Goal: Information Seeking & Learning: Learn about a topic

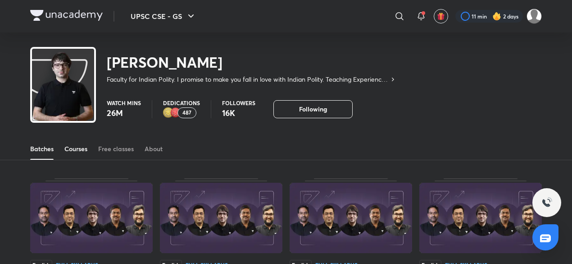
click at [82, 155] on link "Courses" at bounding box center [75, 149] width 23 height 22
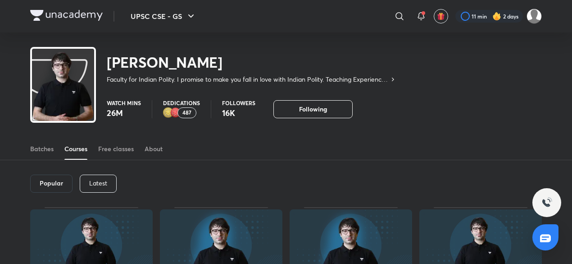
click at [83, 188] on div "Latest" at bounding box center [98, 183] width 37 height 18
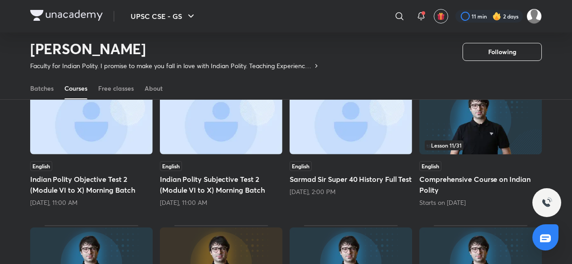
scroll to position [84, 0]
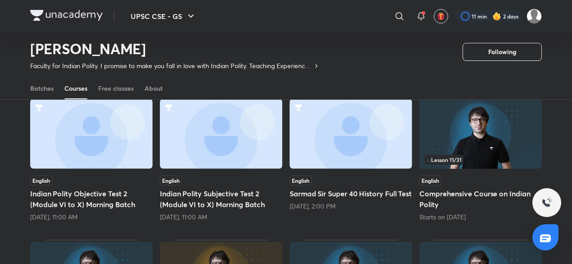
click at [476, 151] on img at bounding box center [480, 133] width 123 height 70
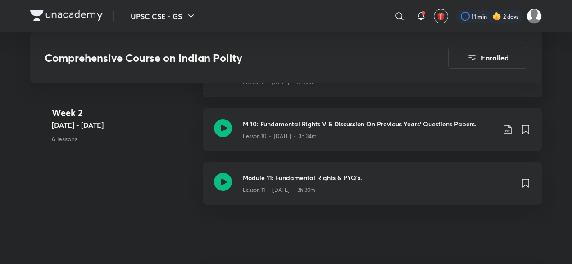
scroll to position [991, 0]
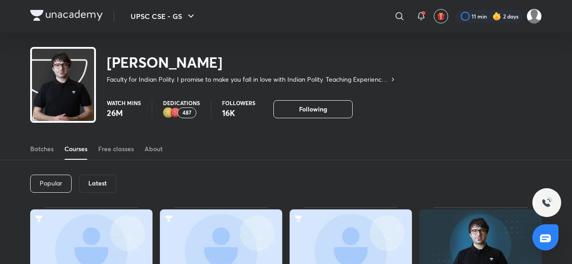
click at [93, 184] on h6 "Latest" at bounding box center [97, 182] width 18 height 7
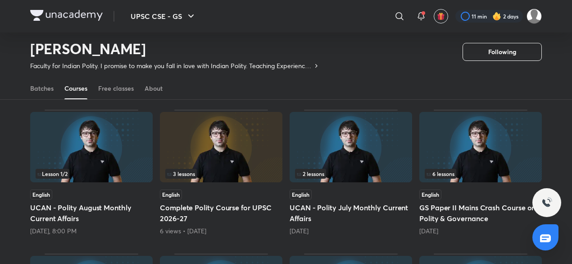
scroll to position [264, 0]
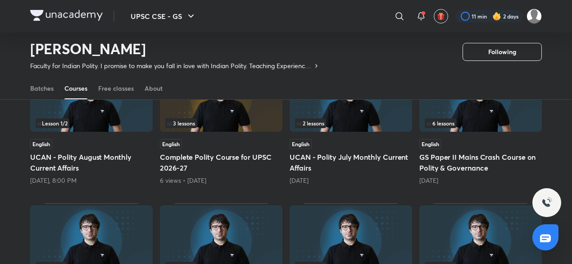
click at [103, 161] on h5 "UCAN - Polity August Monthly Current Affairs" at bounding box center [91, 162] width 123 height 22
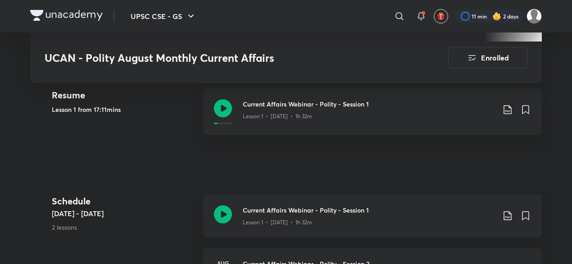
scroll to position [405, 0]
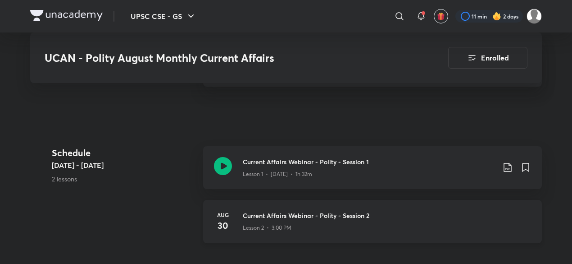
click at [345, 220] on div "Lesson 2 • 3:00 PM" at bounding box center [387, 226] width 288 height 12
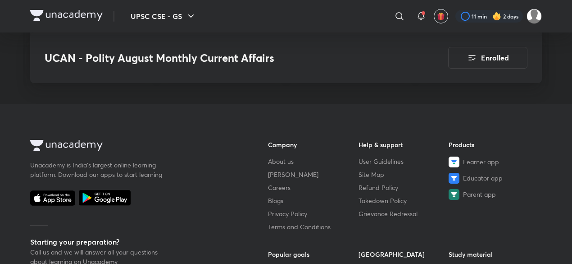
scroll to position [805, 0]
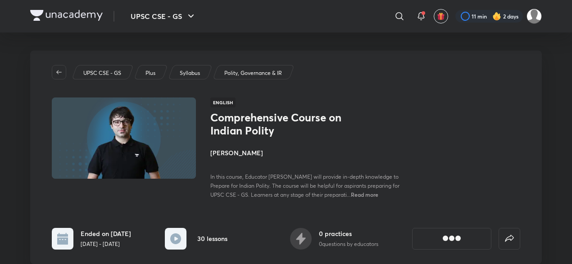
click at [378, 19] on div "​" at bounding box center [326, 16] width 166 height 22
click at [397, 20] on icon at bounding box center [399, 16] width 11 height 11
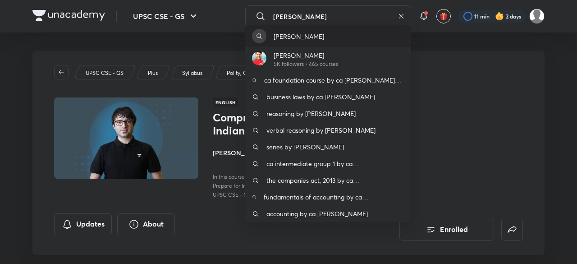
type input "anubhav"
click at [293, 32] on p "anubhav" at bounding box center [298, 36] width 50 height 9
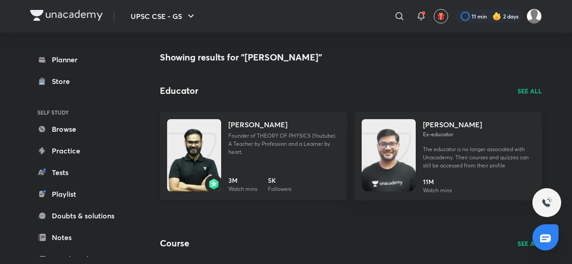
click at [247, 124] on h4 "Anubhav Shrivastava" at bounding box center [257, 124] width 59 height 11
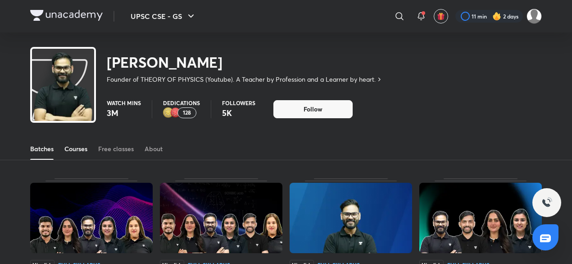
click at [80, 151] on div "Courses" at bounding box center [75, 148] width 23 height 9
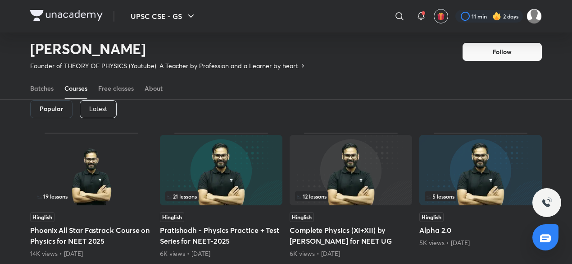
scroll to position [39, 0]
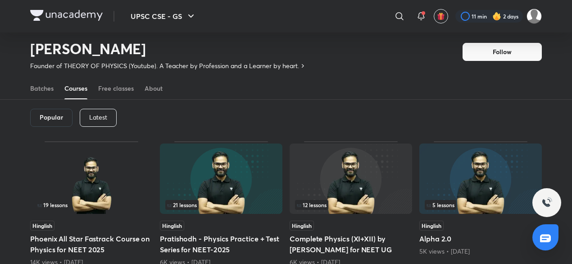
click at [109, 118] on div "Latest" at bounding box center [98, 118] width 37 height 18
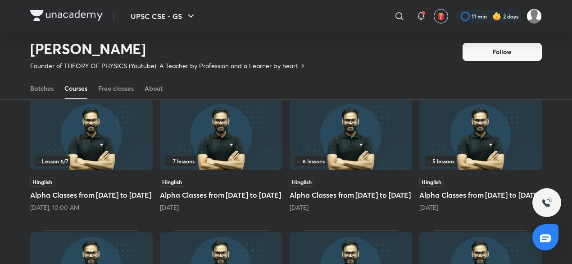
scroll to position [129, 0]
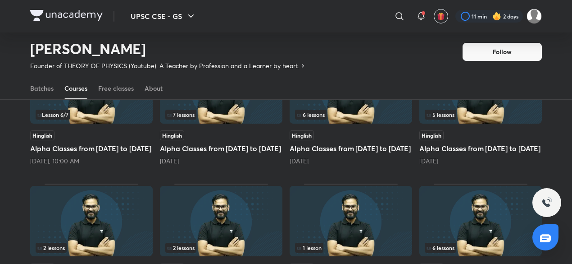
click at [118, 126] on div "Lesson 6 / 7 Hinglish Alpha Classes from 24th to 31st August Tomorrow, 10:00 AM" at bounding box center [91, 108] width 123 height 114
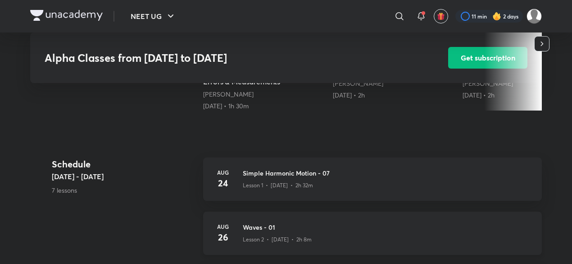
scroll to position [225, 0]
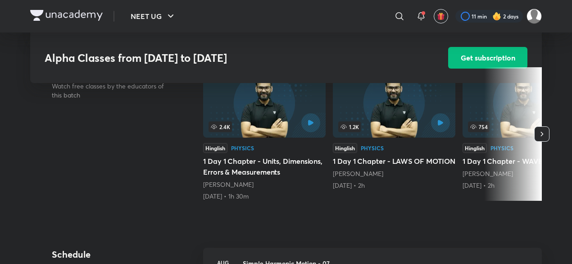
scroll to position [129, 0]
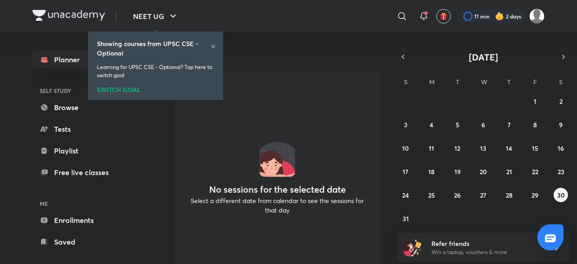
click at [218, 46] on div "Showing courses from UPSC CSE - Optional Learning for UPSC CSE - Optional? Tap …" at bounding box center [155, 66] width 135 height 68
click at [213, 46] on icon at bounding box center [212, 46] width 5 height 5
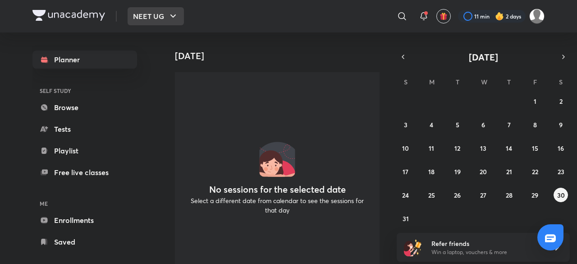
click at [174, 9] on button "NEET UG" at bounding box center [155, 16] width 56 height 18
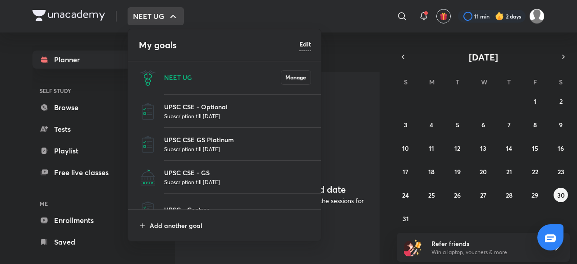
drag, startPoint x: 179, startPoint y: 77, endPoint x: 225, endPoint y: 41, distance: 58.0
click at [223, 41] on h4 "My goals" at bounding box center [219, 45] width 160 height 14
click at [309, 45] on h6 "Edit" at bounding box center [305, 43] width 12 height 9
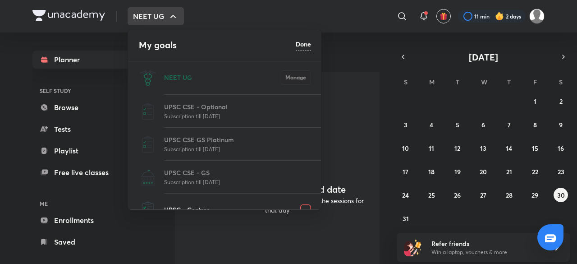
click at [235, 82] on div "NEET UG Manage" at bounding box center [225, 77] width 194 height 33
click at [235, 181] on div "UPSC CSE - GS Subscription till 11 May 2027" at bounding box center [225, 176] width 194 height 33
click at [203, 183] on div "UPSC CSE - GS Subscription till 11 May 2027" at bounding box center [225, 176] width 194 height 33
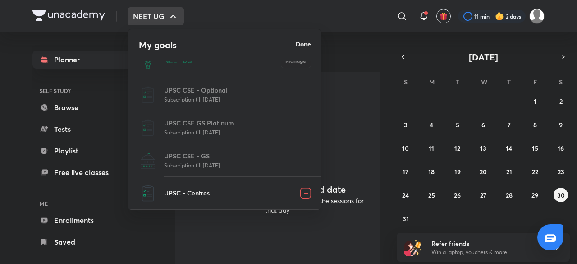
drag, startPoint x: 343, startPoint y: 115, endPoint x: 327, endPoint y: 79, distance: 40.1
click at [343, 112] on div at bounding box center [288, 132] width 577 height 264
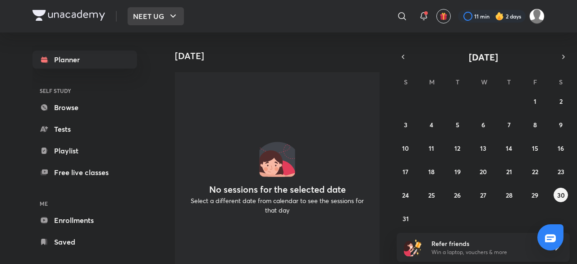
click at [173, 18] on icon "button" at bounding box center [173, 16] width 11 height 11
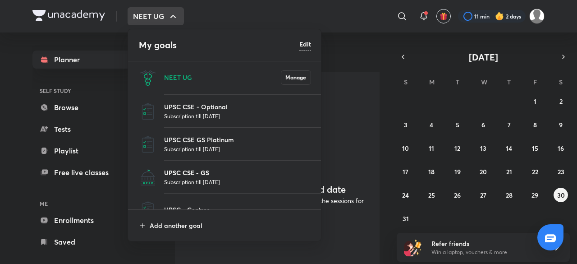
click at [217, 169] on p "UPSC CSE - GS" at bounding box center [237, 172] width 147 height 9
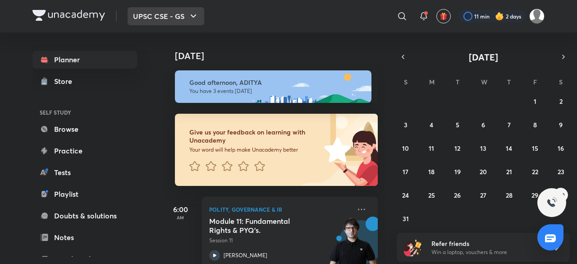
click at [175, 21] on button "UPSC CSE - GS" at bounding box center [165, 16] width 77 height 18
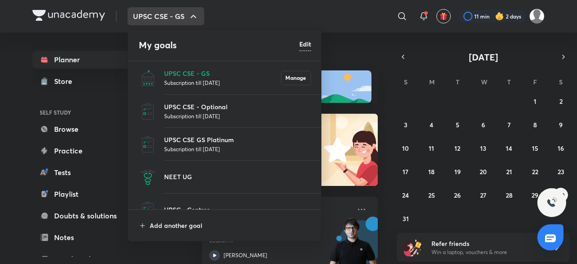
click at [304, 48] on h6 "Edit" at bounding box center [305, 43] width 12 height 9
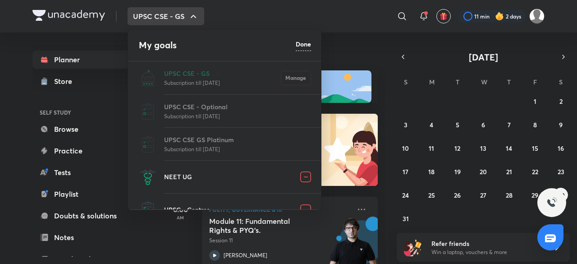
scroll to position [17, 0]
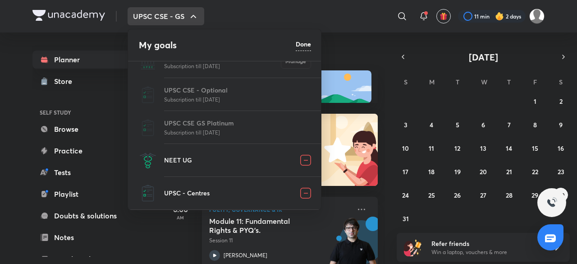
click at [304, 164] on img at bounding box center [305, 160] width 11 height 11
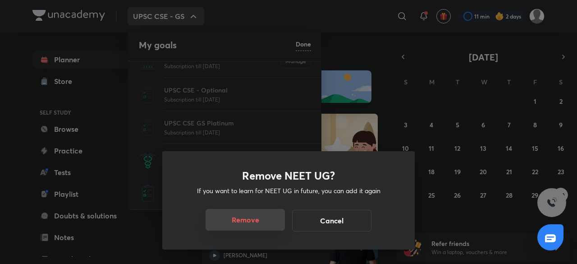
click at [241, 217] on button "Remove" at bounding box center [244, 220] width 79 height 22
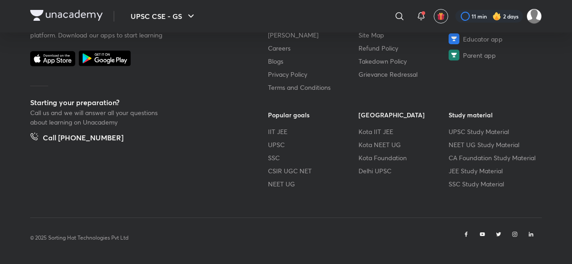
scroll to position [512, 0]
